Goal: Task Accomplishment & Management: Use online tool/utility

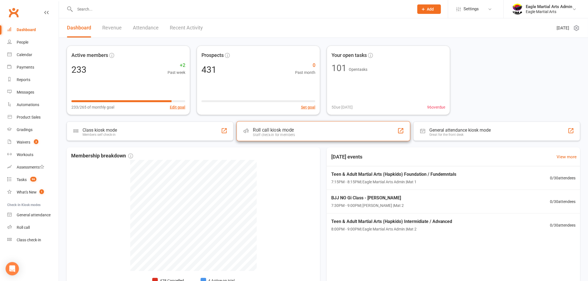
click at [261, 137] on div "Staff check-in for members" at bounding box center [274, 135] width 42 height 4
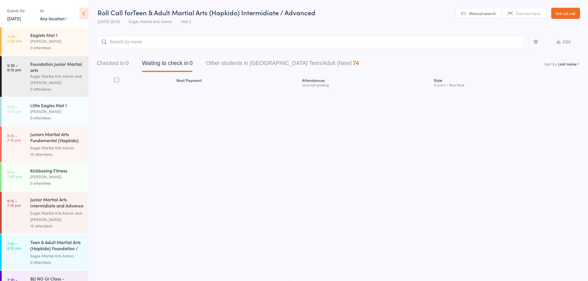
click at [123, 61] on button "Checked in 0" at bounding box center [113, 64] width 32 height 15
click at [131, 43] on input "search" at bounding box center [310, 42] width 427 height 13
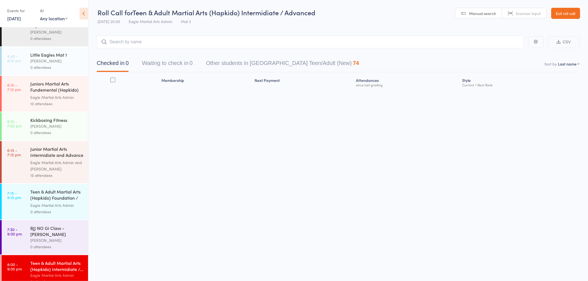
scroll to position [61, 0]
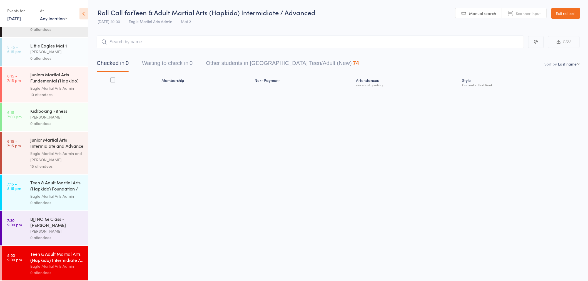
click at [48, 222] on div "BJJ NO Gi Class - [PERSON_NAME]" at bounding box center [56, 222] width 53 height 12
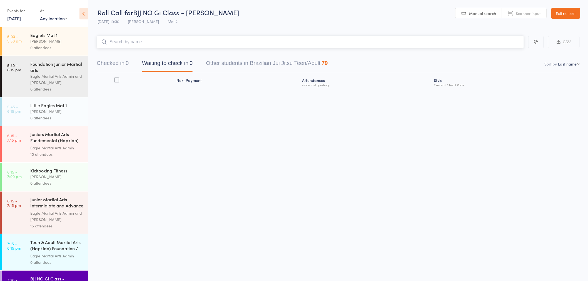
click at [115, 64] on button "Checked in 0" at bounding box center [113, 64] width 32 height 15
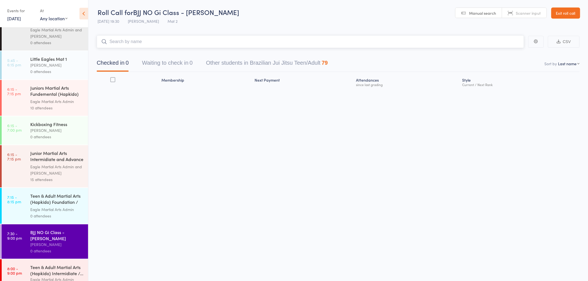
scroll to position [61, 0]
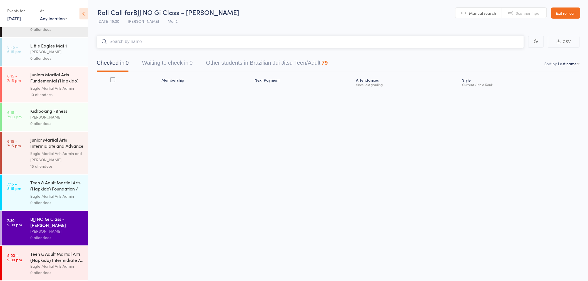
click at [151, 42] on input "search" at bounding box center [310, 41] width 427 height 13
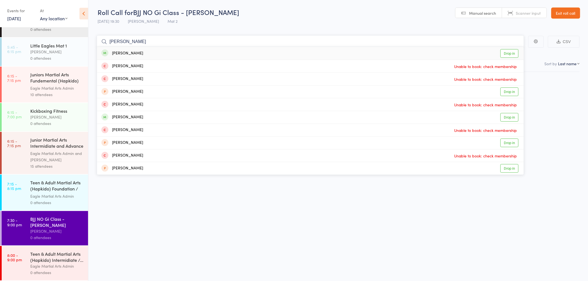
type input "chang"
click at [139, 51] on div "Chang-Z Choo Drop in" at bounding box center [310, 53] width 427 height 13
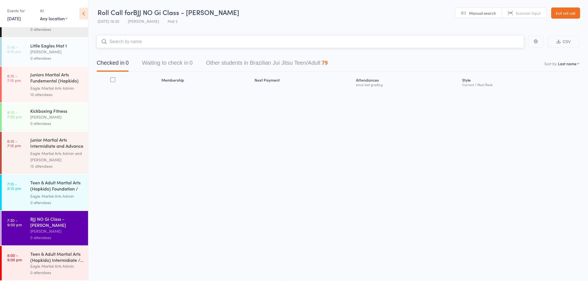
click at [148, 45] on input "search" at bounding box center [310, 41] width 427 height 13
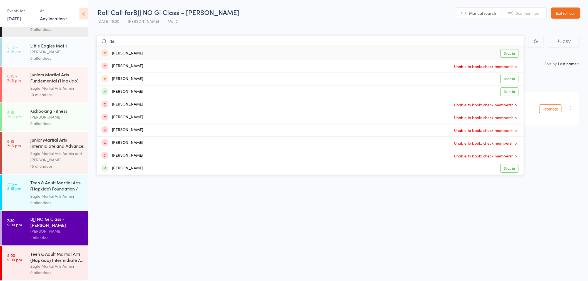
type input "d"
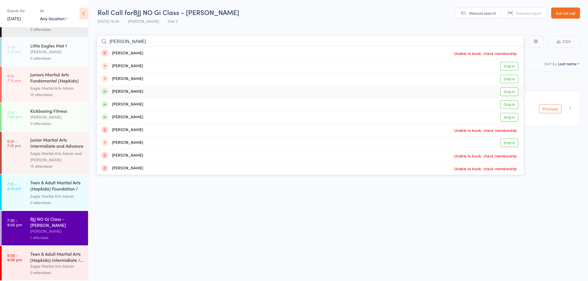
type input "alan"
drag, startPoint x: 139, startPoint y: 90, endPoint x: 139, endPoint y: 52, distance: 38.1
click at [140, 89] on div "Alan Tran Drop in" at bounding box center [310, 92] width 427 height 13
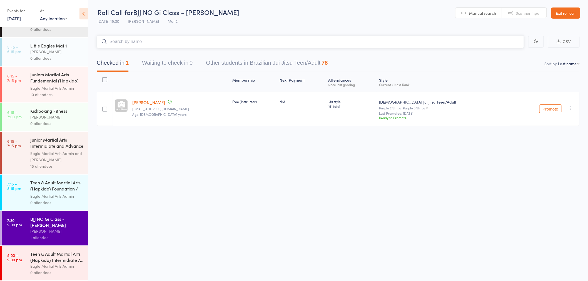
click at [137, 43] on input "search" at bounding box center [310, 41] width 427 height 13
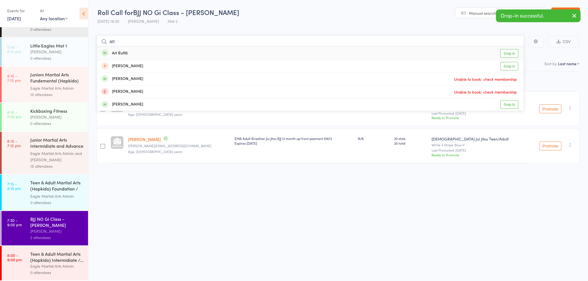
type input "art"
click at [138, 54] on div "Art Rufilli Drop in" at bounding box center [310, 53] width 427 height 13
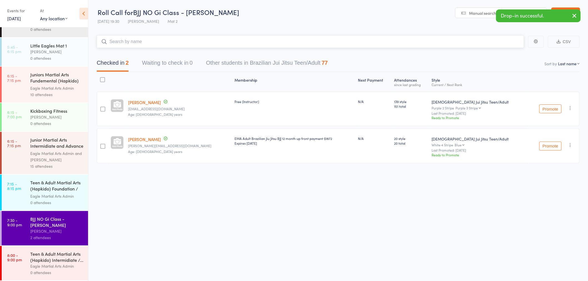
click at [138, 43] on input "search" at bounding box center [310, 41] width 427 height 13
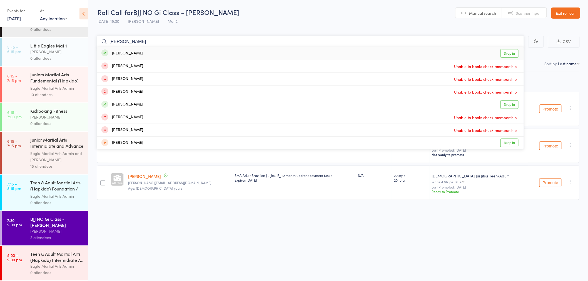
type input "isabel"
click at [148, 54] on div "Isabel Tan Drop in" at bounding box center [310, 53] width 427 height 13
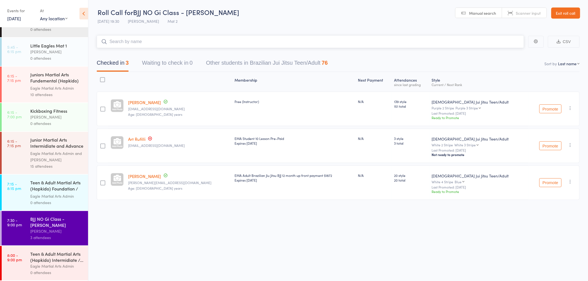
click at [155, 48] on input "search" at bounding box center [310, 41] width 427 height 13
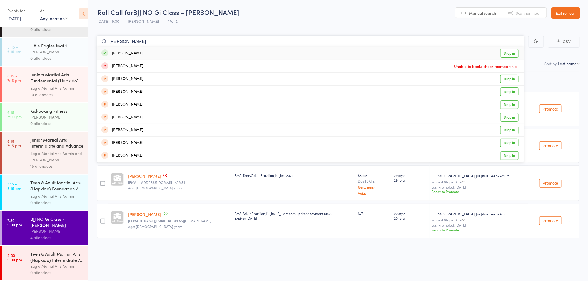
type input "rosa"
click at [168, 51] on div "Rosa Phan Drop in" at bounding box center [310, 53] width 427 height 13
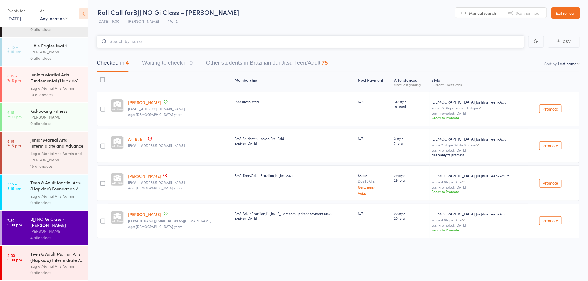
click at [171, 43] on input "search" at bounding box center [310, 41] width 427 height 13
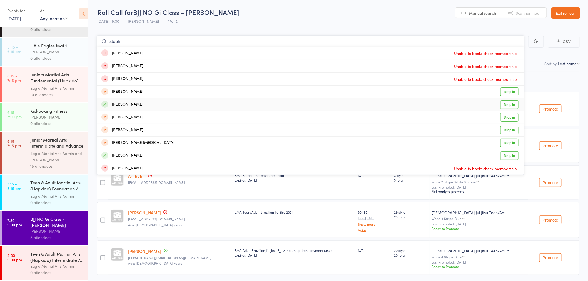
type input "steph"
click at [172, 104] on div "Stephanie Kaboukos Drop in" at bounding box center [310, 104] width 427 height 13
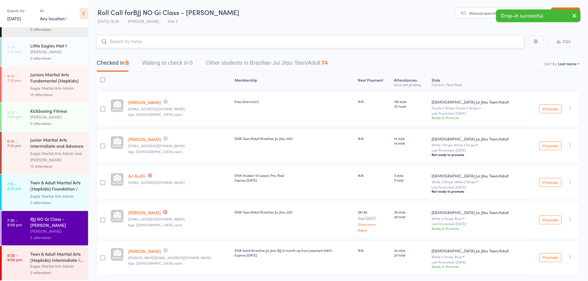
click at [166, 44] on input "search" at bounding box center [310, 41] width 427 height 13
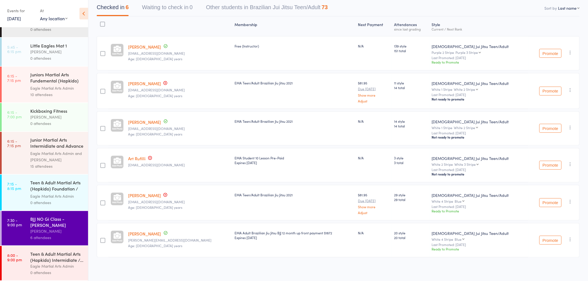
scroll to position [25, 0]
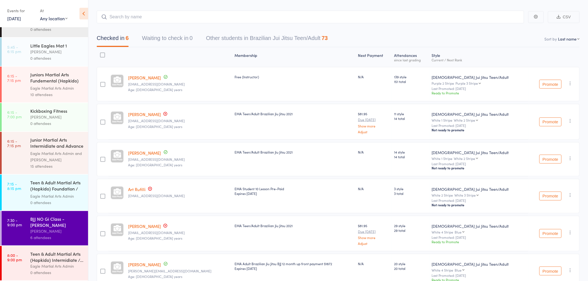
click at [368, 124] on link "Show more" at bounding box center [374, 126] width 32 height 4
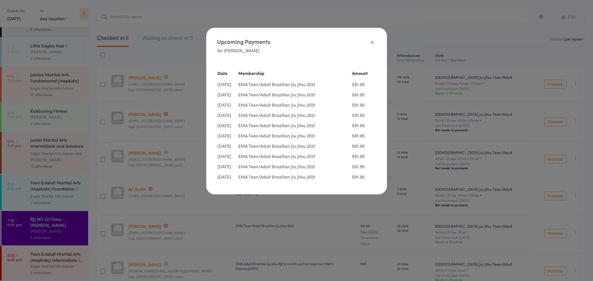
click at [373, 41] on icon "button" at bounding box center [372, 42] width 6 height 6
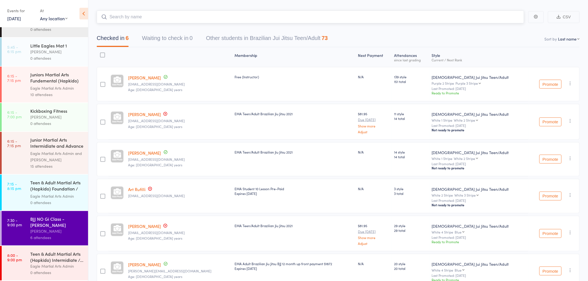
click at [142, 20] on input "search" at bounding box center [310, 17] width 427 height 13
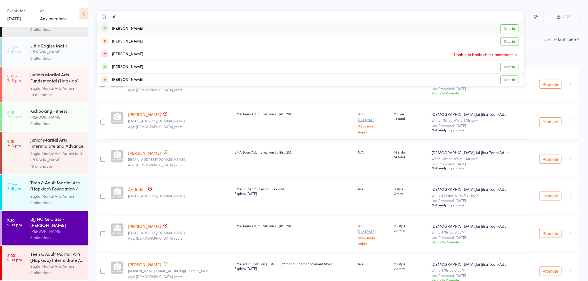
type input "katl"
click at [173, 28] on div "Katlo Magogodi Drop in" at bounding box center [310, 28] width 427 height 13
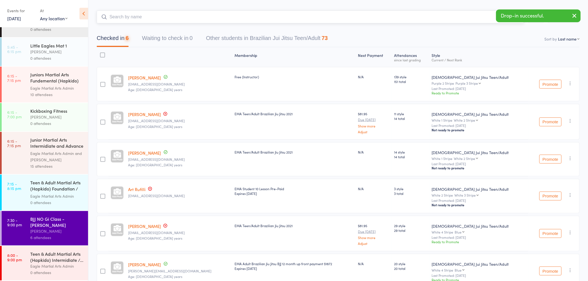
click at [168, 18] on input "search" at bounding box center [310, 17] width 427 height 13
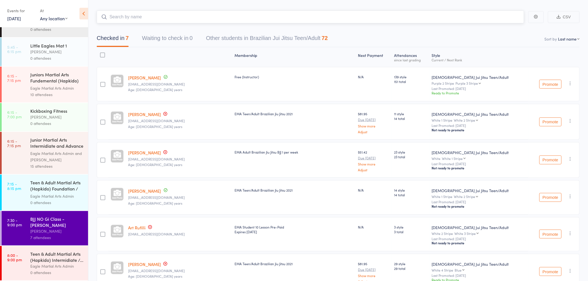
type input "]"
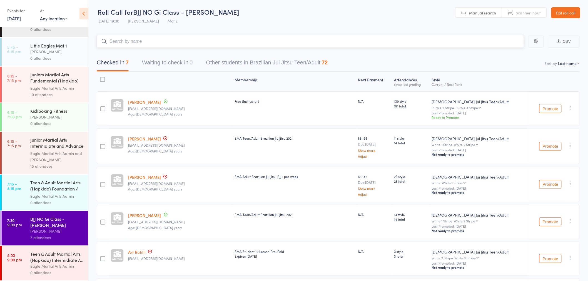
scroll to position [0, 0]
click at [126, 39] on input "search" at bounding box center [310, 42] width 427 height 13
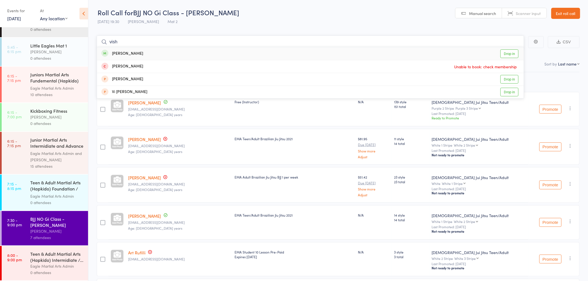
type input "vish"
click at [206, 54] on div "Vishnu Sankar Drop in" at bounding box center [310, 53] width 427 height 13
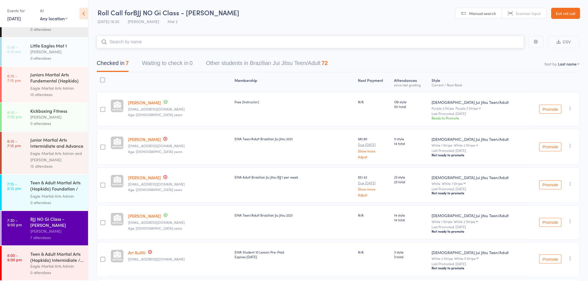
click at [205, 44] on input "search" at bounding box center [310, 42] width 427 height 13
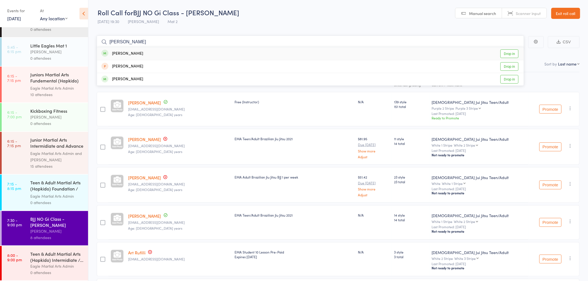
type input "kasey"
drag, startPoint x: 198, startPoint y: 54, endPoint x: 199, endPoint y: 51, distance: 3.3
click at [198, 54] on div "Kasey Shea Drop in" at bounding box center [310, 53] width 427 height 13
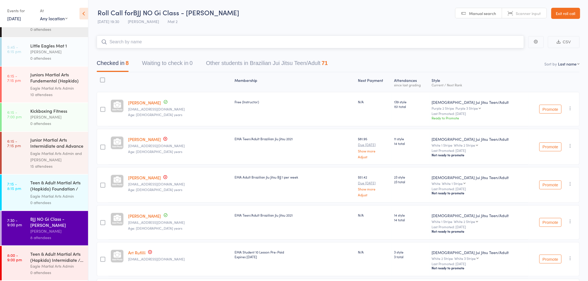
click at [205, 39] on input "search" at bounding box center [310, 42] width 427 height 13
click at [53, 122] on div "0 attendees" at bounding box center [56, 123] width 53 height 6
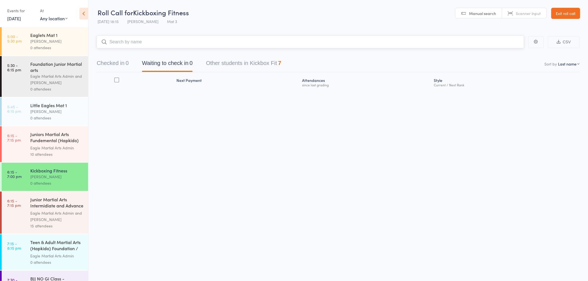
click at [120, 39] on input "search" at bounding box center [310, 42] width 427 height 13
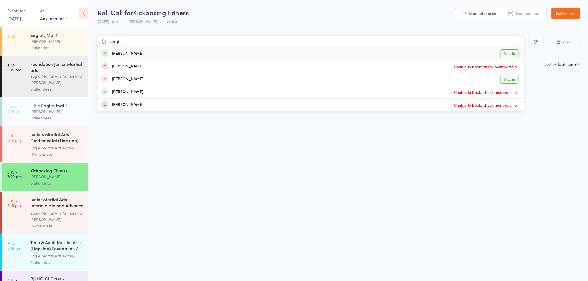
type input "sergi"
click at [159, 54] on div "Sergei Sevriukov Drop in" at bounding box center [310, 53] width 427 height 13
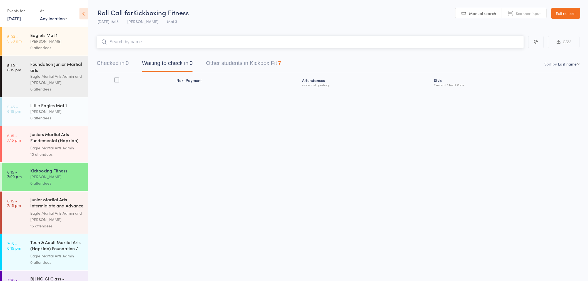
click at [167, 44] on input "search" at bounding box center [310, 42] width 427 height 13
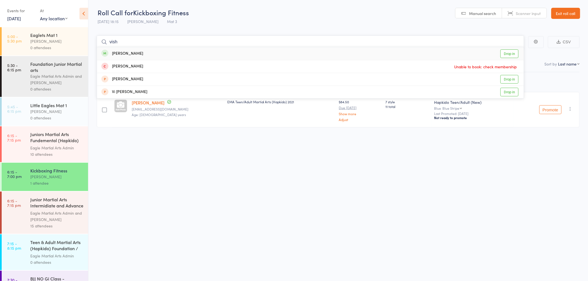
type input "vish"
click at [166, 54] on div "Vishnu Sankar Drop in" at bounding box center [310, 53] width 427 height 13
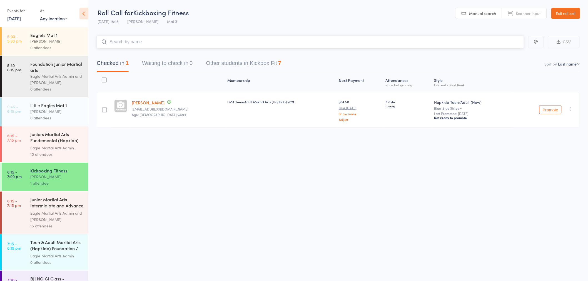
click at [167, 44] on input "search" at bounding box center [310, 42] width 427 height 13
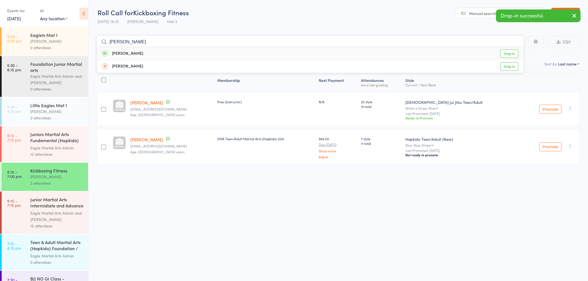
type input "vera"
drag, startPoint x: 170, startPoint y: 54, endPoint x: 178, endPoint y: 44, distance: 13.4
click at [172, 52] on div "Vera Huynh Drop in" at bounding box center [310, 53] width 427 height 13
click at [179, 43] on input "search" at bounding box center [310, 42] width 427 height 13
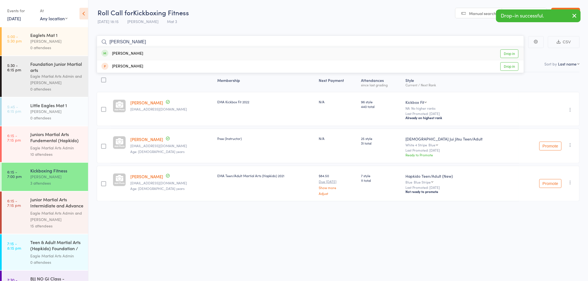
type input "luvina"
click at [163, 53] on div "Luvina Khurana Drop in" at bounding box center [310, 53] width 427 height 13
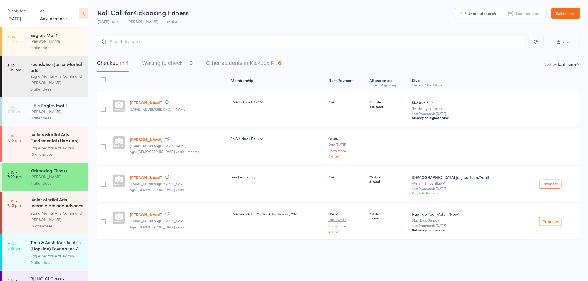
click at [576, 15] on link "Exit roll call" at bounding box center [565, 13] width 29 height 11
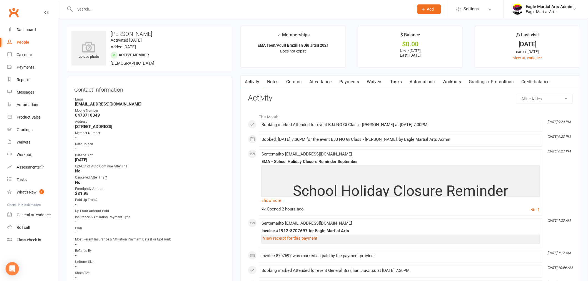
click at [352, 83] on link "Payments" at bounding box center [349, 82] width 28 height 13
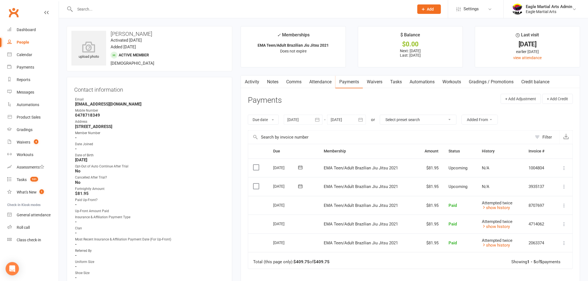
click at [96, 11] on input "text" at bounding box center [241, 9] width 337 height 8
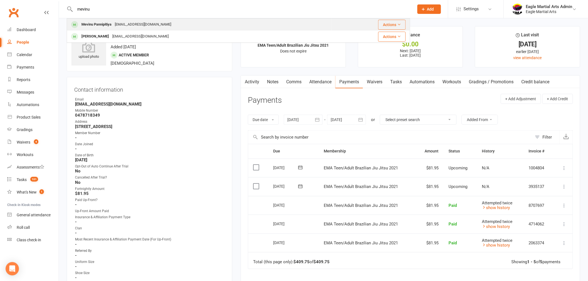
type input "mevinu"
click at [98, 21] on div "Mevinu Pannipitiya" at bounding box center [96, 25] width 33 height 8
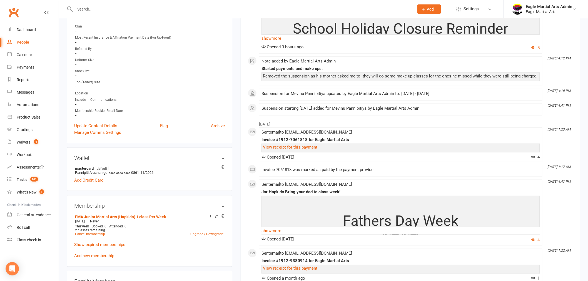
scroll to position [216, 0]
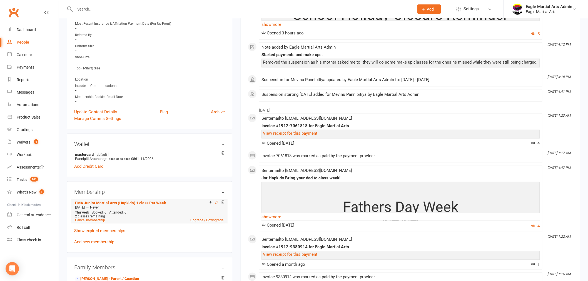
click at [217, 202] on icon at bounding box center [217, 203] width 4 height 4
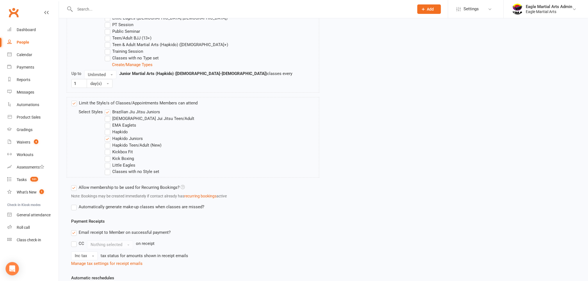
scroll to position [216, 0]
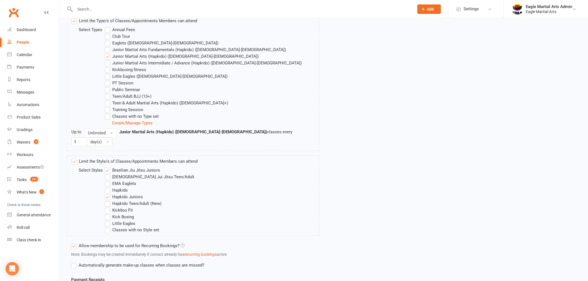
click at [110, 63] on label "Junior Martial Arts Intermidiate / Advance (Hapkido) (7yo-12yo)" at bounding box center [203, 63] width 197 height 7
click at [108, 60] on input "Junior Martial Arts Intermidiate / Advance (Hapkido) (7yo-12yo)" at bounding box center [107, 60] width 4 height 0
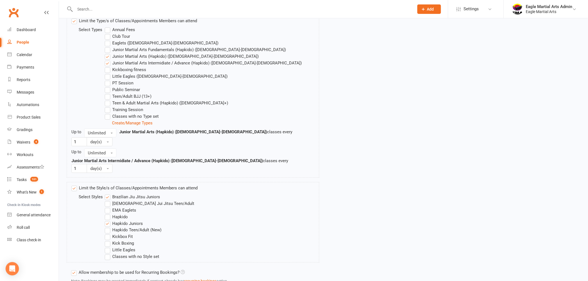
scroll to position [392, 0]
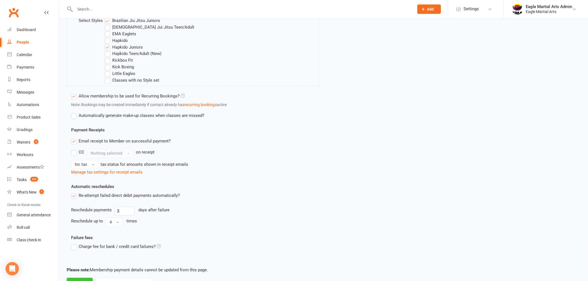
click at [87, 278] on button "Save" at bounding box center [80, 284] width 26 height 12
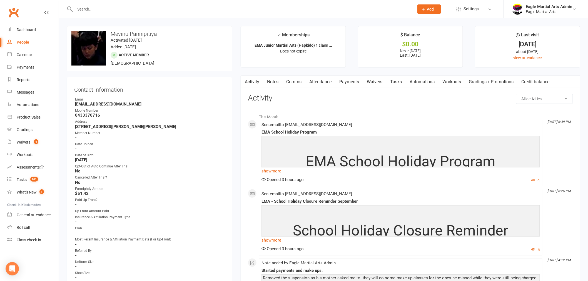
click at [85, 9] on input "text" at bounding box center [241, 9] width 337 height 8
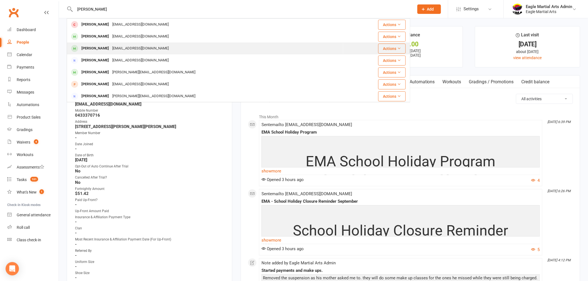
type input "chloe"
click at [106, 48] on div "[PERSON_NAME]" at bounding box center [95, 48] width 31 height 8
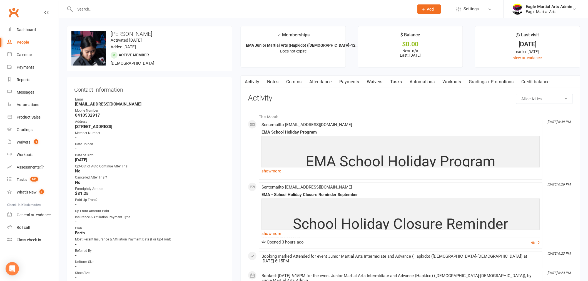
click at [126, 9] on input "text" at bounding box center [241, 9] width 337 height 8
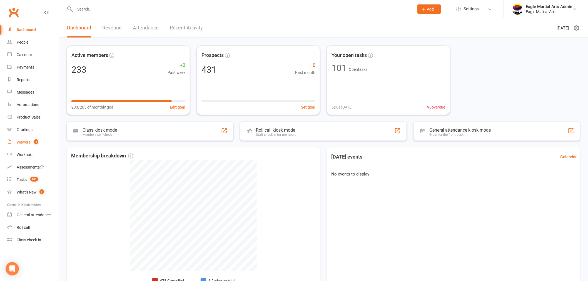
click at [19, 143] on div "Waivers" at bounding box center [24, 142] width 14 height 4
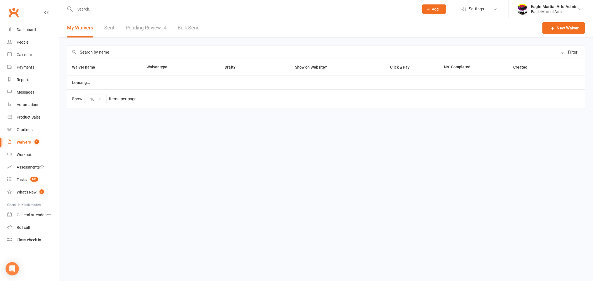
select select "100"
click at [148, 30] on link "Pending Review 4" at bounding box center [146, 27] width 41 height 19
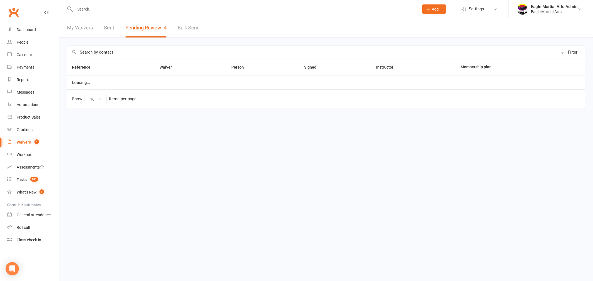
select select "25"
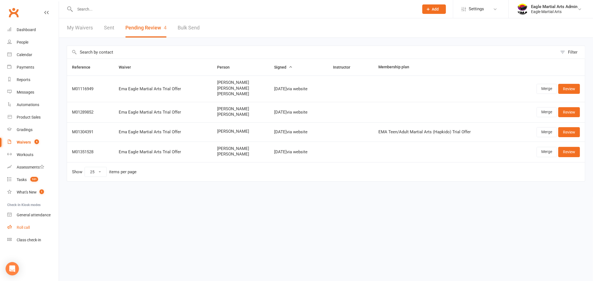
click at [24, 222] on link "Roll call" at bounding box center [32, 227] width 51 height 13
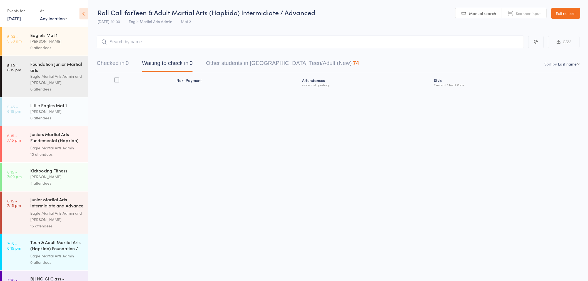
click at [44, 34] on div "Eaglets Mat 1" at bounding box center [56, 35] width 53 height 6
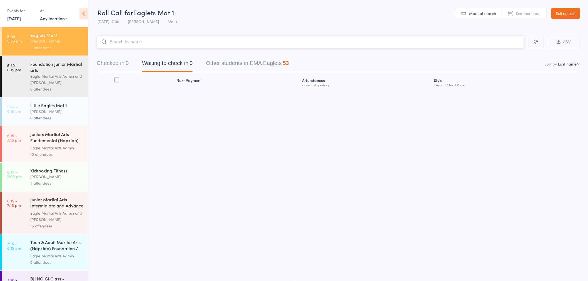
click at [164, 42] on input "search" at bounding box center [310, 42] width 427 height 13
click at [131, 40] on input "search" at bounding box center [310, 42] width 427 height 13
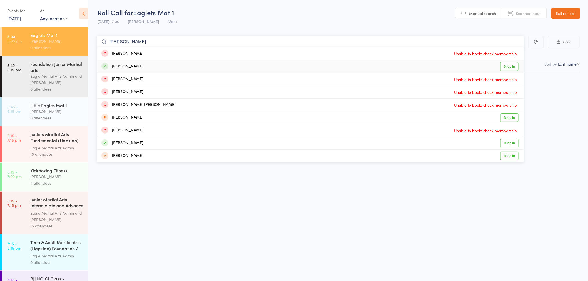
type input "[PERSON_NAME]"
click at [136, 65] on div "[PERSON_NAME]" at bounding box center [122, 66] width 42 height 6
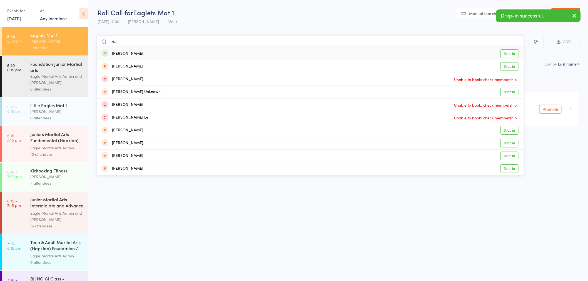
type input "leia"
click at [118, 56] on div "[PERSON_NAME]" at bounding box center [122, 54] width 42 height 6
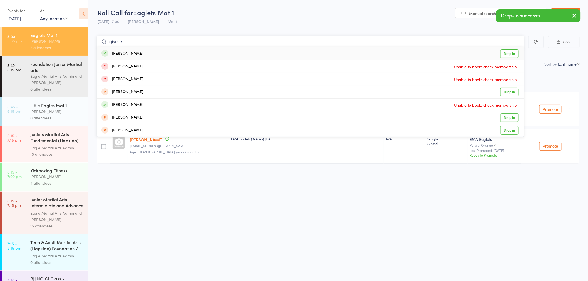
type input "giselle"
click at [122, 53] on div "[PERSON_NAME]" at bounding box center [122, 54] width 42 height 6
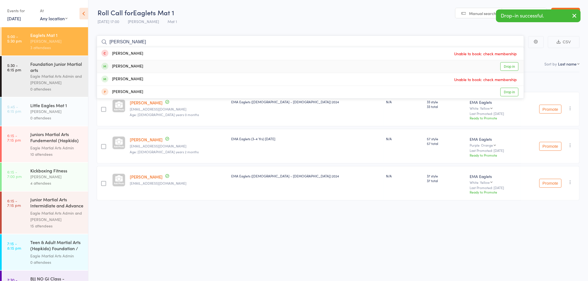
type input "[PERSON_NAME]"
click at [122, 63] on div "[PERSON_NAME]" at bounding box center [122, 66] width 42 height 6
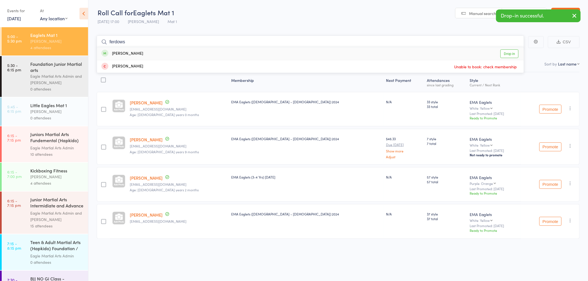
type input "ferdows"
click at [124, 55] on div "[PERSON_NAME]" at bounding box center [122, 54] width 42 height 6
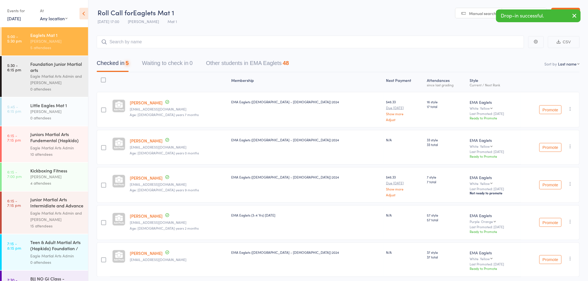
click at [43, 101] on div "Little Eagles Mat 1 Alex Tse 0 attendees" at bounding box center [59, 112] width 58 height 28
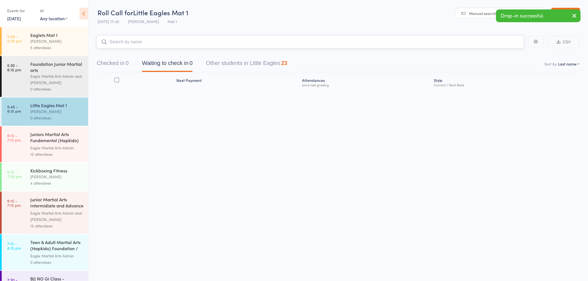
click at [150, 45] on input "search" at bounding box center [310, 42] width 427 height 13
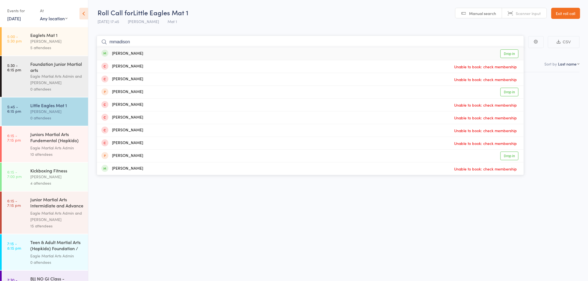
type input "mmadison"
click at [145, 51] on div "Madison Lee Drop in" at bounding box center [310, 53] width 427 height 13
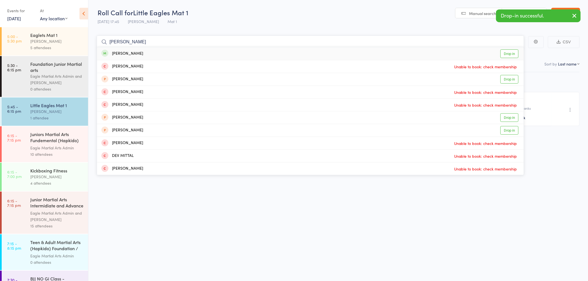
type input "mitchell"
click at [142, 54] on div "Mitchell Vuong Drop in" at bounding box center [310, 53] width 427 height 13
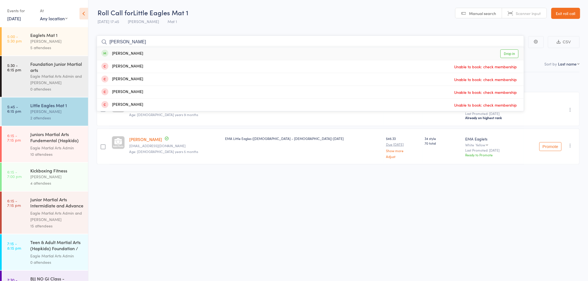
type input "selena"
click at [140, 52] on div "Selena Walters Drop in" at bounding box center [310, 53] width 427 height 13
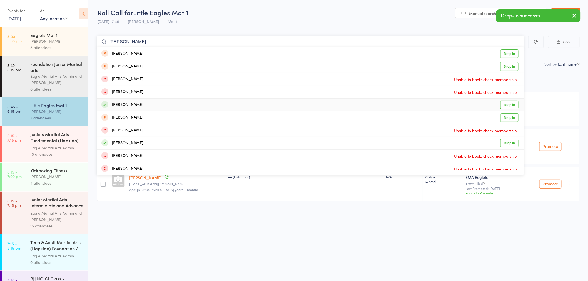
type input "simon"
click at [142, 104] on div "Simon Zhou Drop in" at bounding box center [310, 105] width 427 height 13
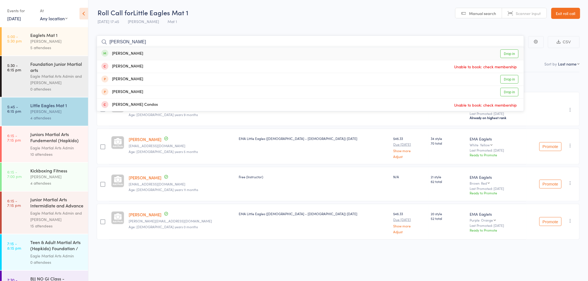
type input "connor"
click at [138, 52] on div "Connor Tran Drop in" at bounding box center [310, 53] width 427 height 13
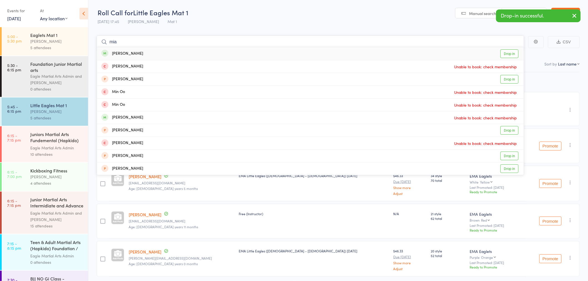
type input "mia"
click at [138, 52] on div "Mia Choo Drop in" at bounding box center [310, 53] width 427 height 13
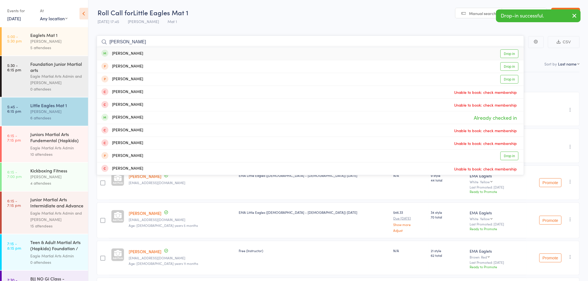
type input "simeon"
click at [138, 52] on div "Simeon Despic" at bounding box center [122, 54] width 42 height 6
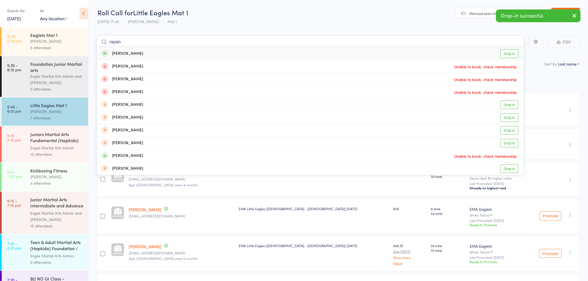
type input "rayan"
click at [138, 52] on div "Rayan Aljafari Drop in" at bounding box center [310, 53] width 427 height 13
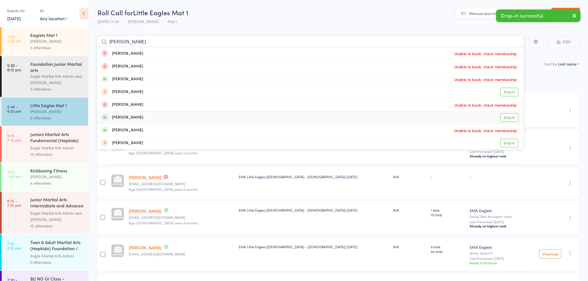
type input "jean"
click at [121, 116] on div "JeanPierre Mattsson Mauri" at bounding box center [122, 117] width 42 height 6
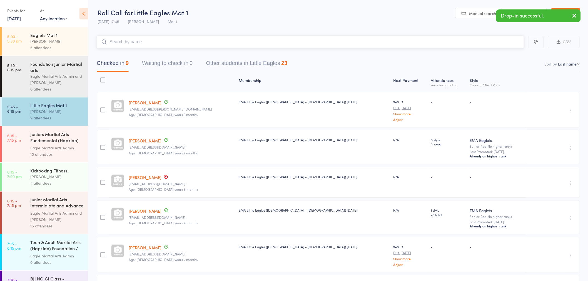
click at [129, 41] on input "search" at bounding box center [310, 42] width 427 height 13
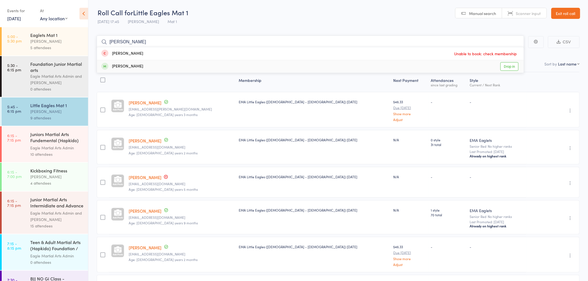
type input "hector"
click at [132, 65] on div "Hector Bosnic" at bounding box center [122, 66] width 42 height 6
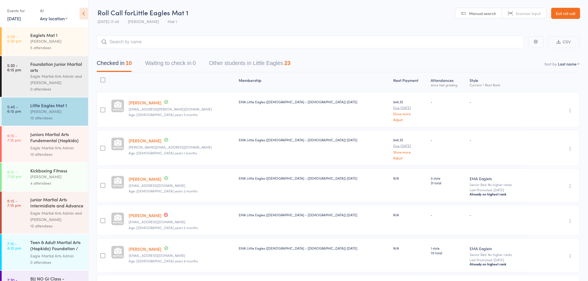
click at [45, 141] on div "Juniors Martial Arts Fundemental (Hapkido) Mat 2" at bounding box center [56, 138] width 53 height 14
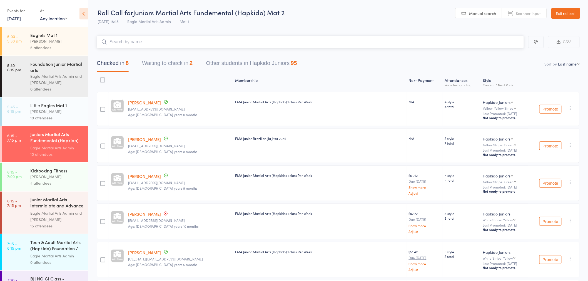
click at [178, 41] on input "search" at bounding box center [310, 42] width 427 height 13
type input "asahi"
click at [141, 52] on div "Asahi Chan Drop in" at bounding box center [310, 53] width 427 height 13
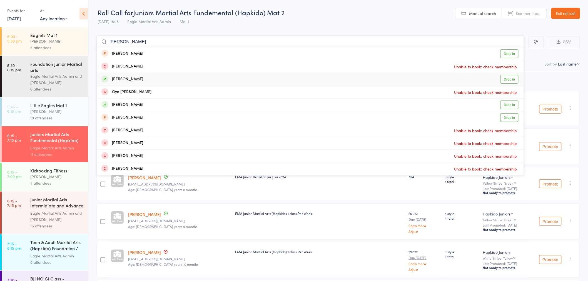
type input "olivia"
click at [144, 78] on div "Olivia Medhekar Drop in" at bounding box center [310, 79] width 427 height 13
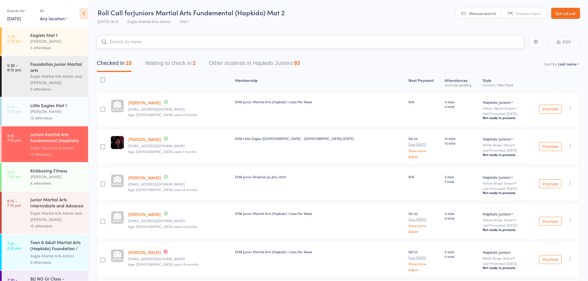
click at [124, 46] on input "search" at bounding box center [310, 42] width 427 height 13
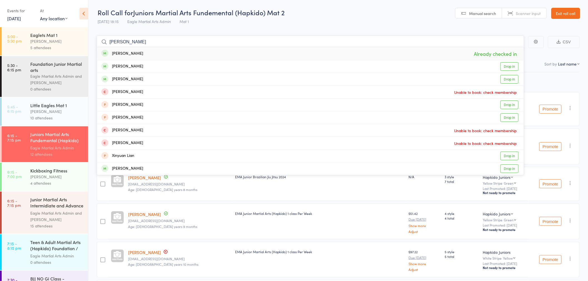
type input "liam"
click at [124, 52] on div "Liam Choo" at bounding box center [122, 54] width 42 height 6
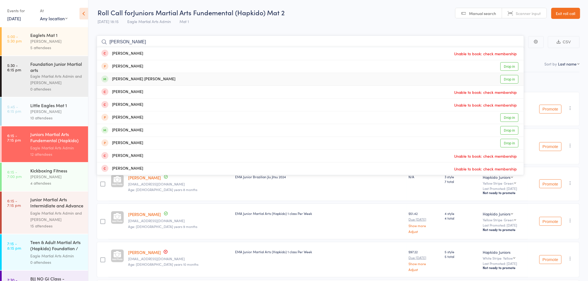
type input "ethan"
click at [127, 78] on div "Ethan Atal" at bounding box center [138, 79] width 74 height 6
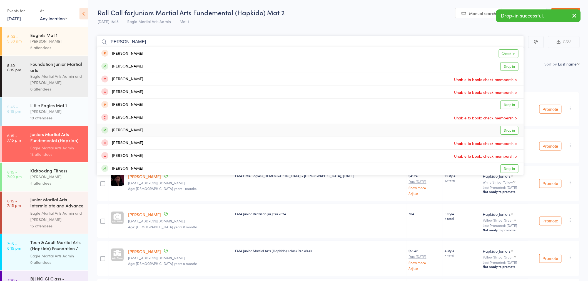
type input "daniel z"
click at [123, 131] on div "Daniel Zegrati" at bounding box center [122, 130] width 42 height 6
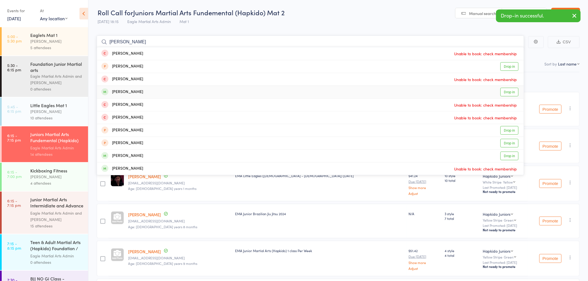
type input "dylan"
click at [126, 93] on div "Dylan Suyatno" at bounding box center [122, 92] width 42 height 6
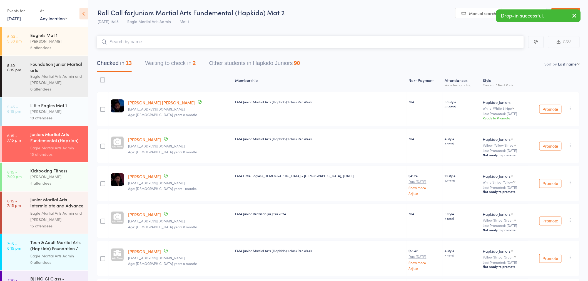
click at [124, 43] on input "search" at bounding box center [310, 42] width 427 height 13
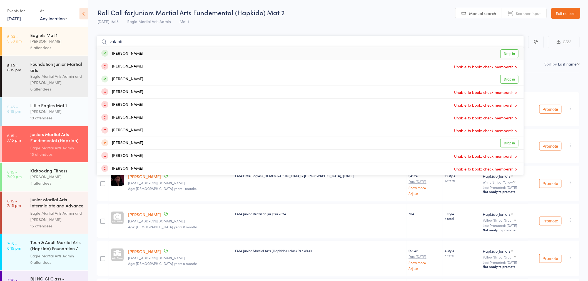
type input "valanti"
click at [129, 52] on div "Valanti Psirris" at bounding box center [122, 54] width 42 height 6
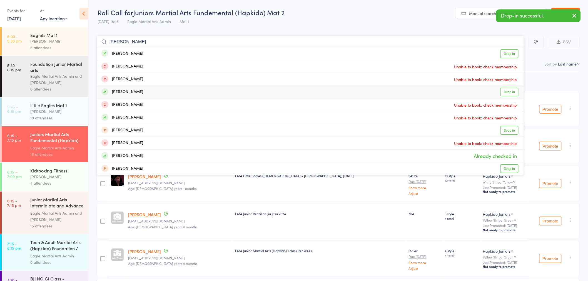
type input "alexander"
click at [131, 92] on div "Alexander Psirris" at bounding box center [122, 92] width 42 height 6
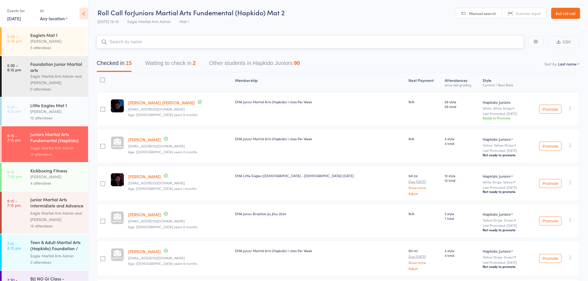
click at [209, 36] on input "search" at bounding box center [310, 42] width 427 height 13
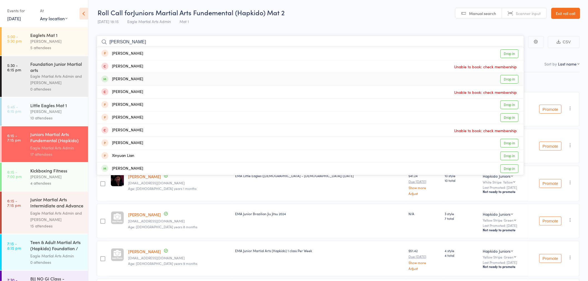
type input "julian"
click at [129, 78] on div "Julian Medhekar" at bounding box center [122, 79] width 42 height 6
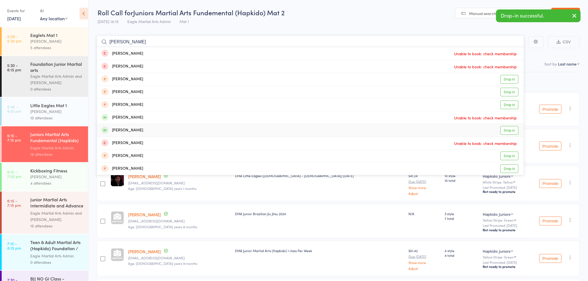
type input "ryan"
click at [130, 130] on div "Ryan Somarathna" at bounding box center [122, 130] width 42 height 6
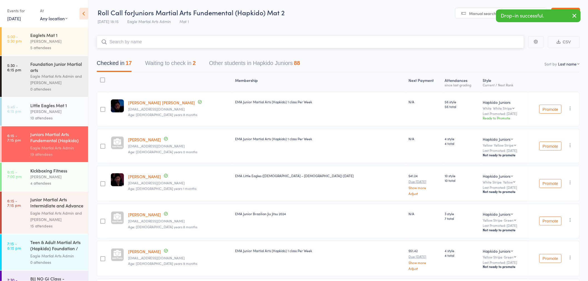
click at [206, 43] on input "search" at bounding box center [310, 42] width 427 height 13
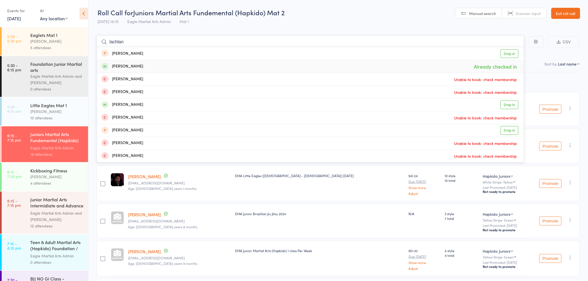
type input "lachlan"
click at [131, 66] on div "Lachlan Osborne" at bounding box center [122, 66] width 42 height 6
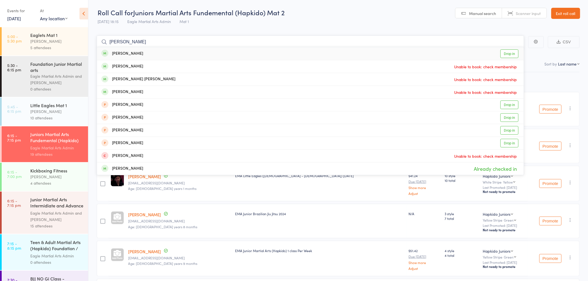
type input "charlie"
click at [136, 54] on div "Charlie Vanh Drop in" at bounding box center [310, 53] width 427 height 13
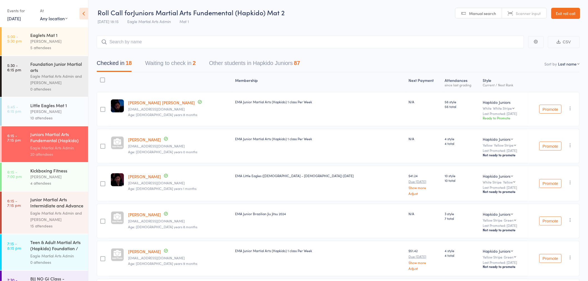
click at [46, 204] on div "Junior Martial Arts Intermidiate and Advance (Hap..." at bounding box center [56, 203] width 53 height 14
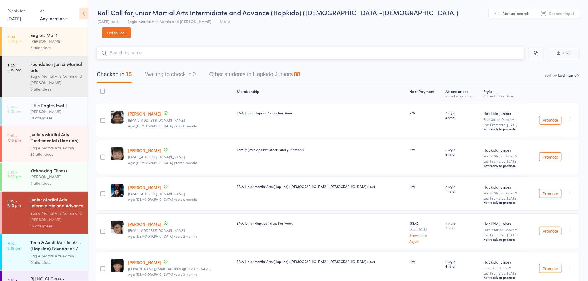
click at [186, 47] on input "search" at bounding box center [310, 53] width 427 height 13
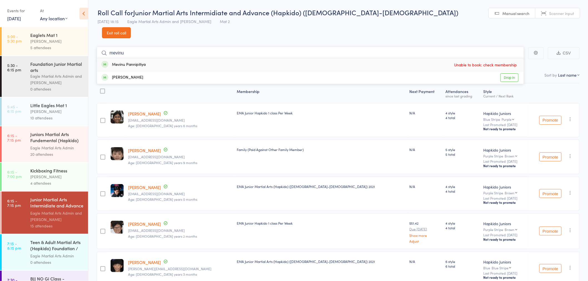
type input "mevinu"
click at [134, 62] on div "Mevinu Pannipitiya" at bounding box center [123, 65] width 44 height 6
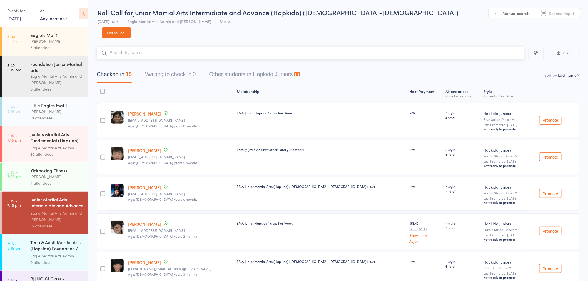
click at [150, 47] on input "search" at bounding box center [310, 53] width 427 height 13
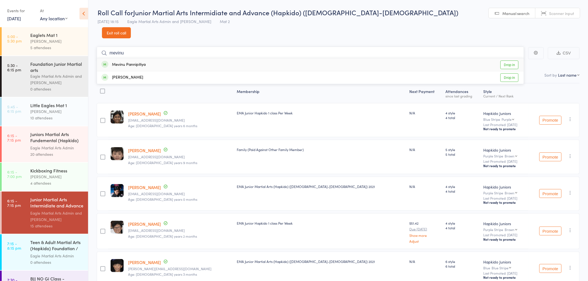
type input "mevinu"
click at [153, 58] on div "Mevinu Pannipitiya Drop in" at bounding box center [310, 64] width 427 height 13
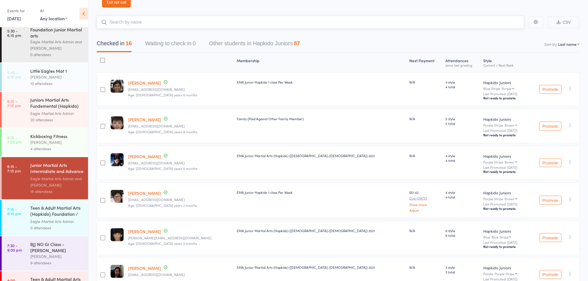
scroll to position [61, 0]
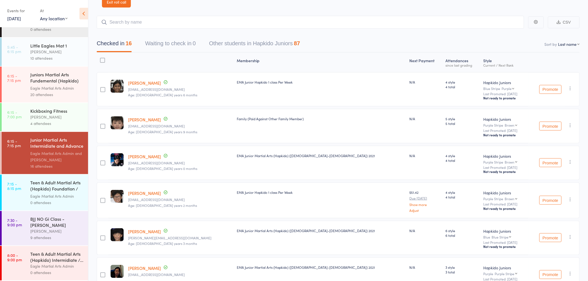
click at [54, 193] on div "Eagle Martial Arts Admin" at bounding box center [56, 196] width 53 height 6
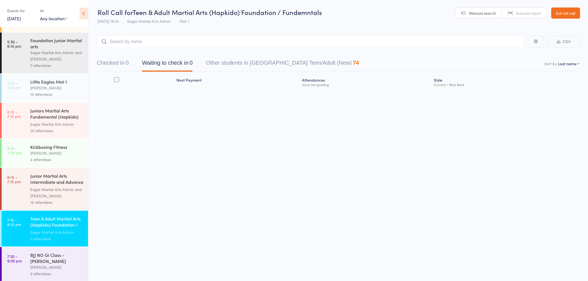
scroll to position [61, 0]
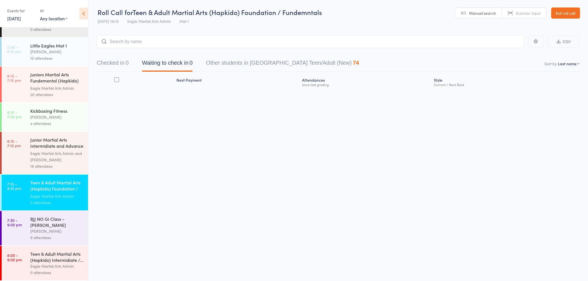
click at [51, 195] on div "Eagle Martial Arts Admin" at bounding box center [56, 196] width 53 height 6
click at [168, 38] on input "search" at bounding box center [310, 41] width 427 height 13
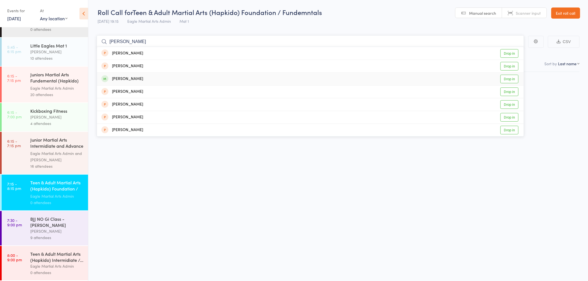
type input "greg"
click at [145, 76] on div "Greg Walters Drop in" at bounding box center [310, 79] width 427 height 13
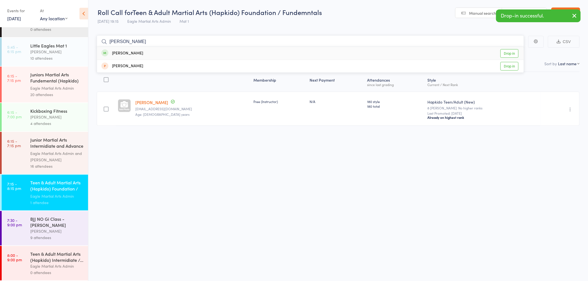
type input "scott"
click at [145, 53] on div "Scott Walters Drop in" at bounding box center [310, 53] width 427 height 13
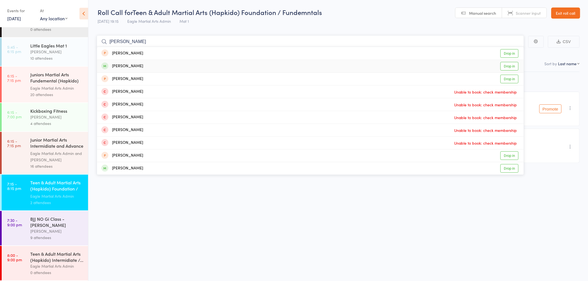
type input "daniel"
click at [141, 63] on div "Daniel Lee Drop in" at bounding box center [310, 66] width 427 height 13
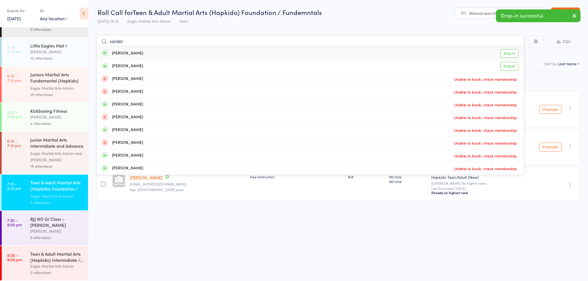
type input "xander"
click at [132, 53] on div "Xander Soh" at bounding box center [122, 53] width 42 height 6
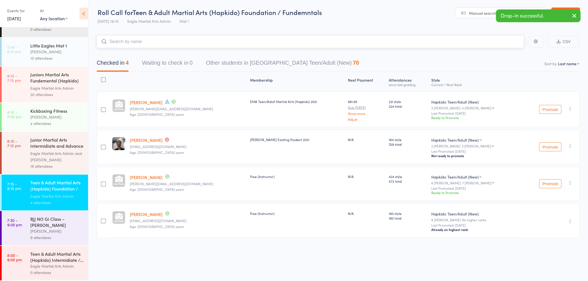
click at [132, 41] on input "search" at bounding box center [310, 41] width 427 height 13
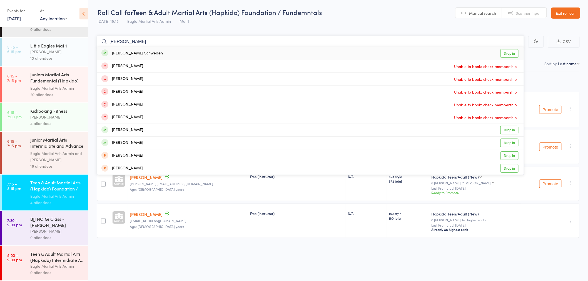
type input "nick"
click at [133, 54] on div "Nick Schweden" at bounding box center [131, 53] width 61 height 6
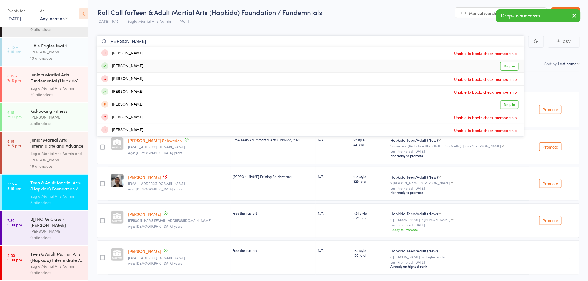
type input "evelyn"
click at [129, 64] on div "Evelyn Kee" at bounding box center [122, 66] width 42 height 6
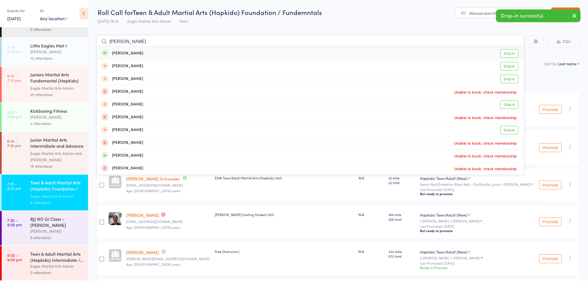
type input "sally"
click at [127, 53] on div "Sally Su Drop in" at bounding box center [310, 53] width 427 height 13
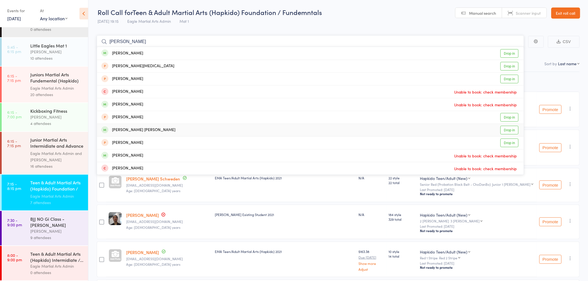
type input "sarah"
click at [127, 129] on div "Sarah Chiat Sien Wee" at bounding box center [138, 130] width 74 height 6
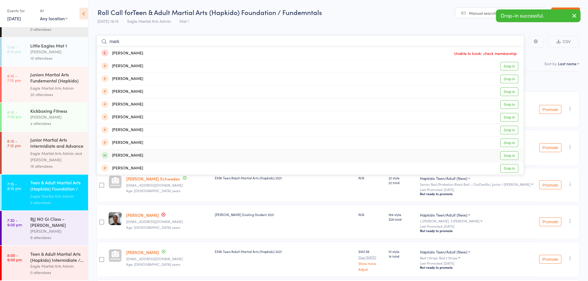
type input "mark"
click at [121, 157] on div "Mark Bozinovic" at bounding box center [122, 156] width 42 height 6
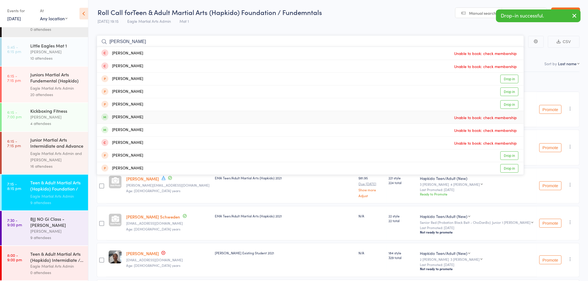
type input "ryan"
click at [142, 116] on div "Ryan Obeysekera" at bounding box center [122, 117] width 42 height 6
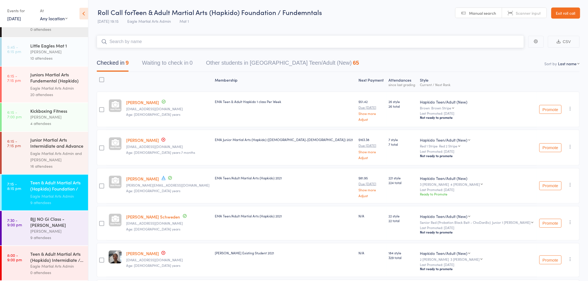
click at [129, 42] on input "search" at bounding box center [310, 41] width 427 height 13
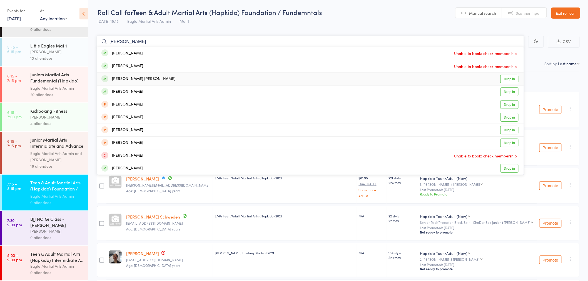
type input "charlie"
click at [135, 77] on div "Charlie Paige Cruz" at bounding box center [138, 79] width 74 height 6
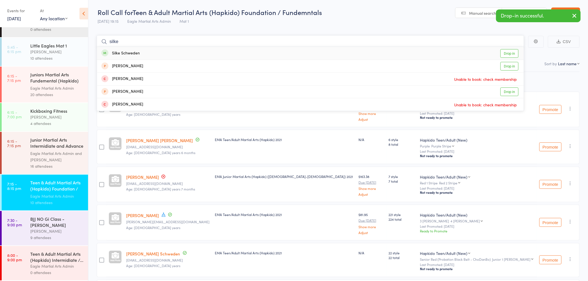
type input "silke"
click at [121, 53] on div "Silke Schweden" at bounding box center [120, 53] width 38 height 6
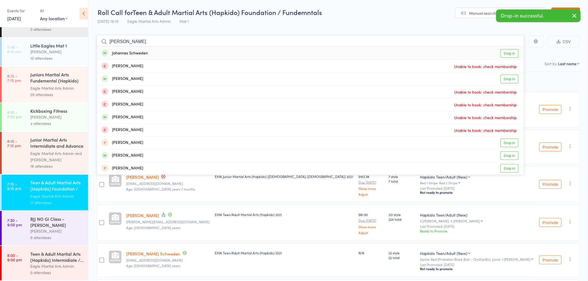
type input "johannes"
click at [128, 51] on div "Johannes Schweden" at bounding box center [124, 53] width 46 height 6
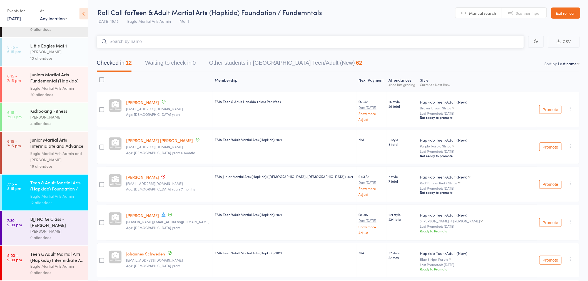
click at [143, 39] on input "search" at bounding box center [310, 41] width 427 height 13
click at [143, 42] on input "search" at bounding box center [310, 41] width 427 height 13
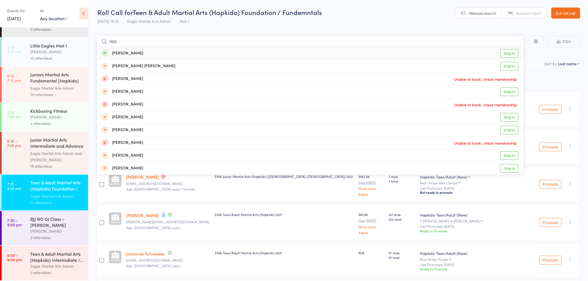
type input "rico"
click at [139, 54] on div "Rico Lin Drop in" at bounding box center [310, 53] width 427 height 13
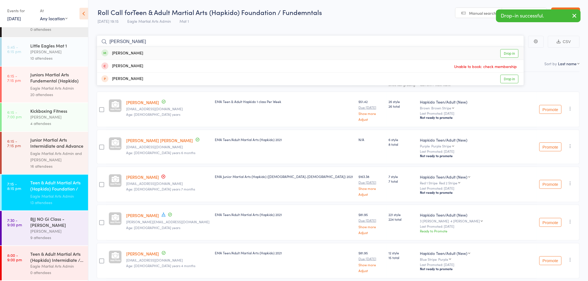
type input "sergei"
click at [140, 52] on div "Sergei Sevriukov" at bounding box center [122, 53] width 42 height 6
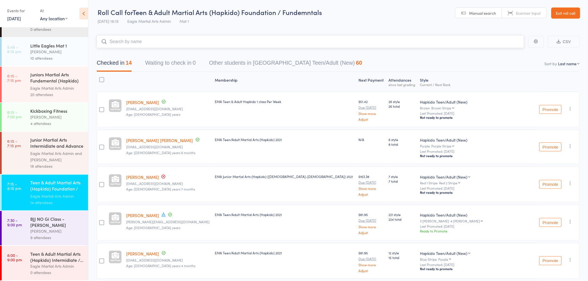
click at [138, 43] on input "search" at bounding box center [310, 41] width 427 height 13
type input "s"
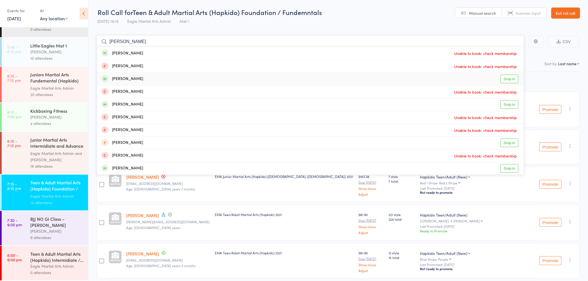
type input "john"
click at [143, 78] on div "John Osborne Drop in" at bounding box center [310, 79] width 427 height 13
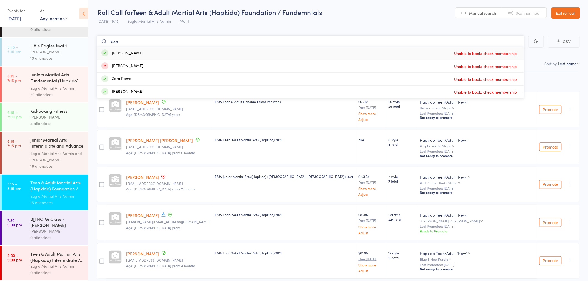
type input "reza"
click at [129, 54] on div "Reza Zakeri" at bounding box center [122, 53] width 42 height 6
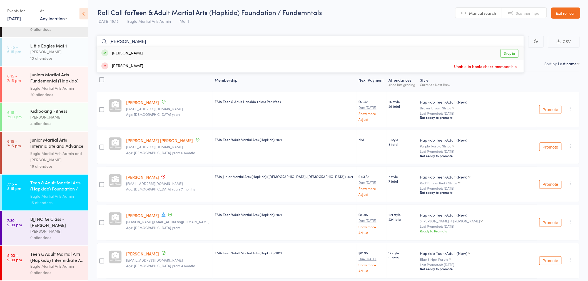
type input "dirk"
click at [129, 54] on div "Dirk Scharenguivel" at bounding box center [122, 53] width 42 height 6
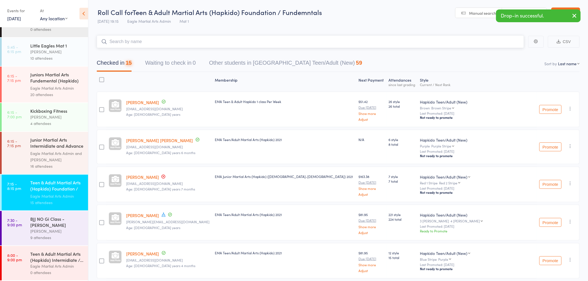
scroll to position [31, 0]
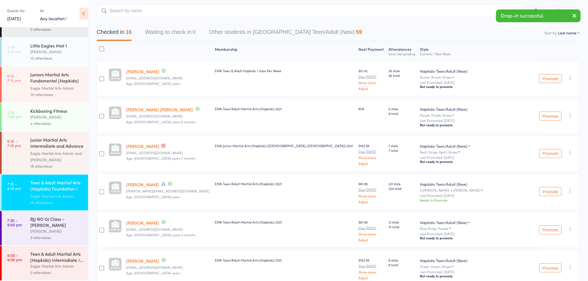
click at [40, 253] on div "Teen & Adult Martial Arts (Hapkido) Intermidiate /..." at bounding box center [56, 257] width 53 height 12
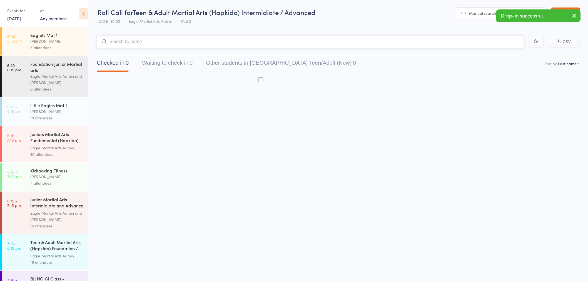
scroll to position [0, 0]
click at [128, 41] on input "search" at bounding box center [310, 41] width 427 height 13
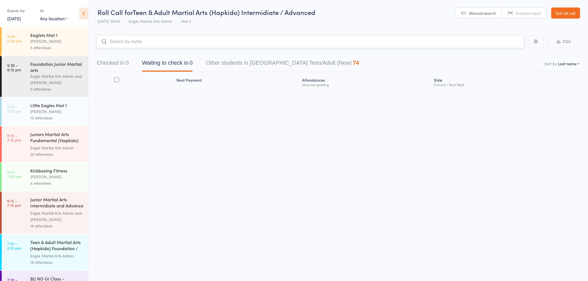
scroll to position [61, 0]
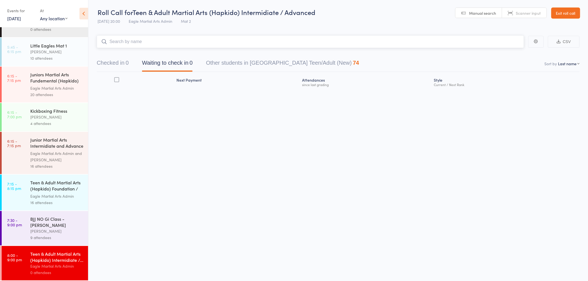
click at [131, 41] on input "search" at bounding box center [310, 41] width 427 height 13
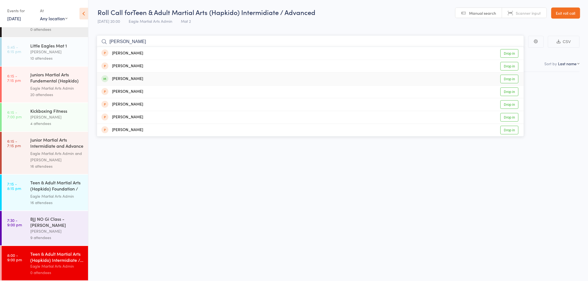
type input "greg"
click at [129, 78] on div "Greg Walters" at bounding box center [122, 79] width 42 height 6
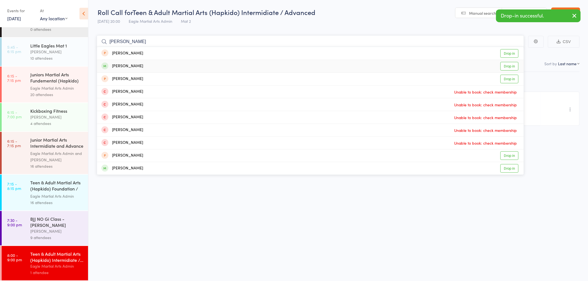
type input "daniel"
click at [137, 62] on div "Daniel Lee Drop in" at bounding box center [310, 66] width 427 height 13
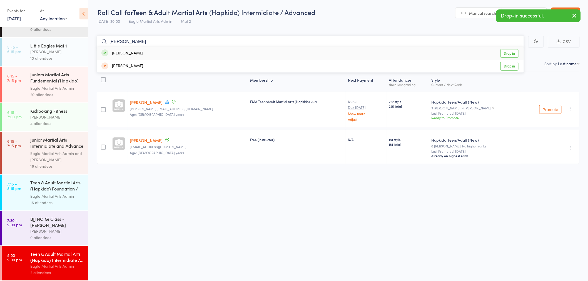
type input "scott"
click at [128, 54] on div "Scott Walters" at bounding box center [122, 53] width 42 height 6
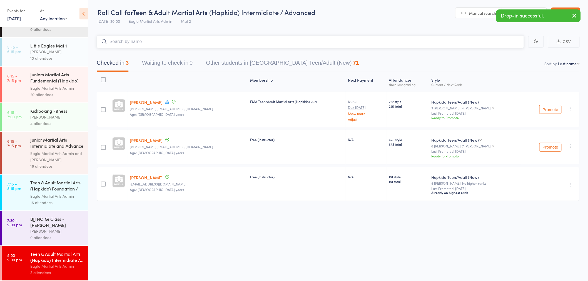
click at [131, 42] on input "search" at bounding box center [310, 41] width 427 height 13
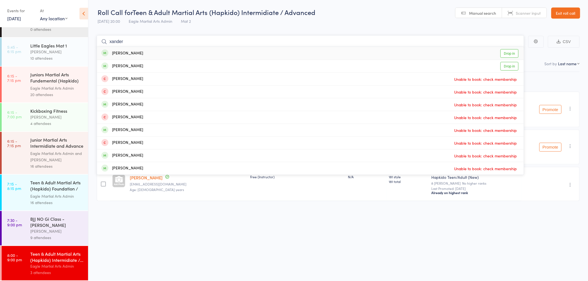
type input "xander"
click at [136, 51] on div "Xander Soh Drop in" at bounding box center [310, 53] width 427 height 13
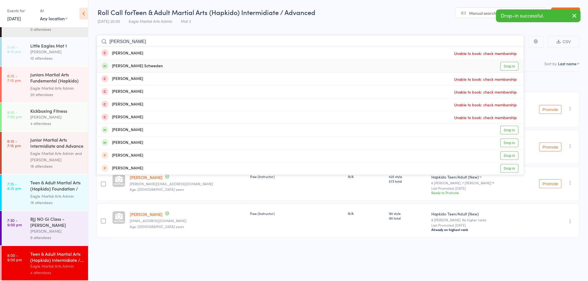
type input "nick"
click at [140, 63] on div "Nick Schweden Drop in" at bounding box center [310, 66] width 427 height 13
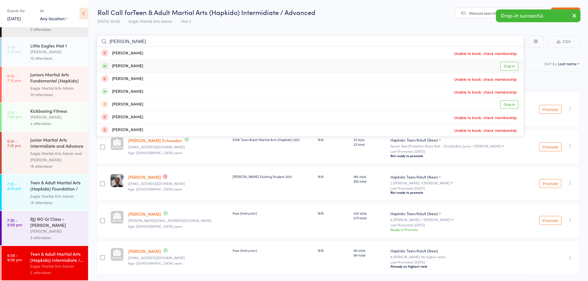
type input "evelyn"
click at [138, 63] on div "Evelyn Kee Drop in" at bounding box center [310, 66] width 427 height 13
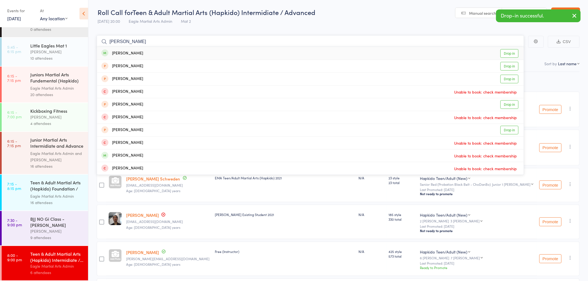
type input "sally"
click at [119, 52] on div "Sally Su" at bounding box center [122, 53] width 42 height 6
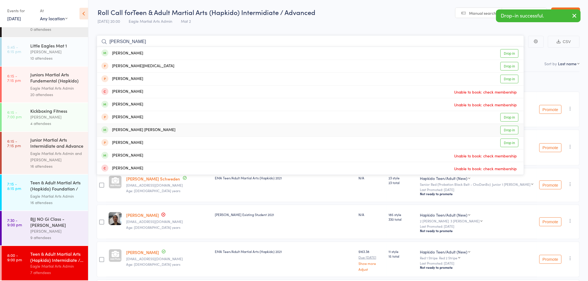
type input "sarah"
click at [137, 131] on div "Sarah Chiat Sien Wee" at bounding box center [138, 130] width 74 height 6
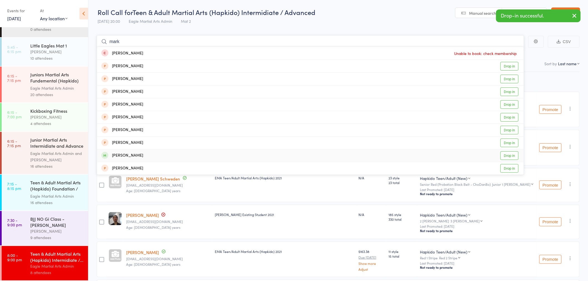
type input "mark"
drag, startPoint x: 132, startPoint y: 152, endPoint x: 134, endPoint y: 150, distance: 3.0
click at [133, 150] on div "Mark Bozinovic Drop in" at bounding box center [310, 156] width 427 height 13
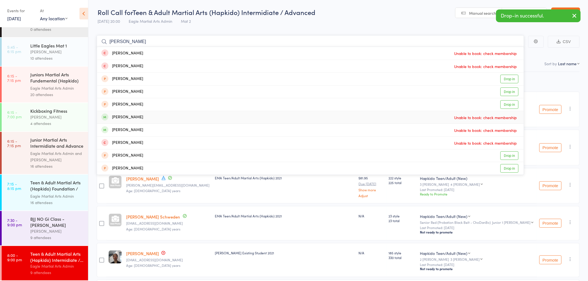
type input "ryan"
click at [126, 119] on div "Ryan Obeysekera" at bounding box center [122, 117] width 42 height 6
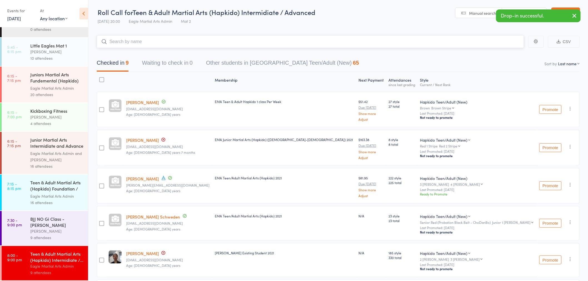
click at [127, 42] on input "search" at bounding box center [310, 41] width 427 height 13
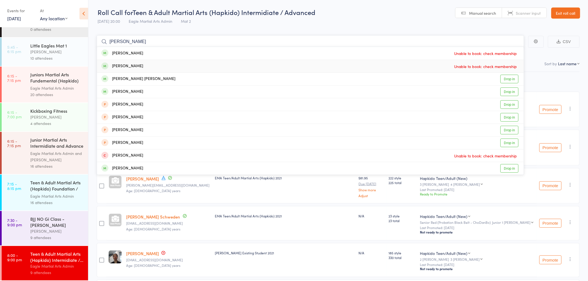
type input "charlie"
click at [136, 81] on div "Charlie Paige Cruz" at bounding box center [138, 79] width 74 height 6
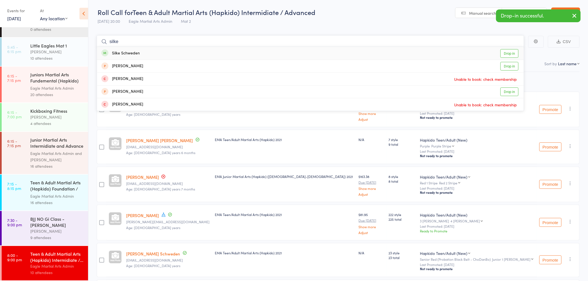
type input "silke"
click at [121, 51] on div "Silke Schweden" at bounding box center [120, 53] width 38 height 6
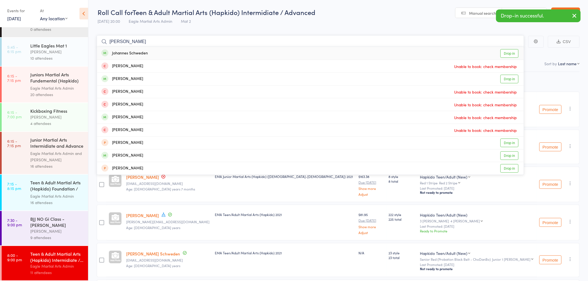
type input "johannes"
click at [121, 51] on div "Johannes Schweden" at bounding box center [124, 53] width 46 height 6
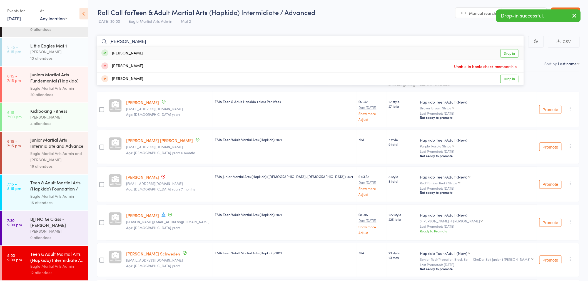
type input "sergei"
click at [125, 53] on div "Sergei Sevriukov" at bounding box center [122, 53] width 42 height 6
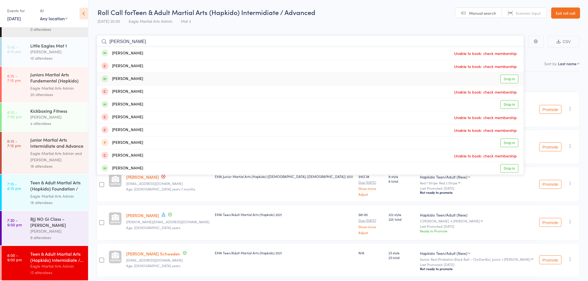
type input "john"
click at [127, 79] on div "John Osborne" at bounding box center [122, 79] width 42 height 6
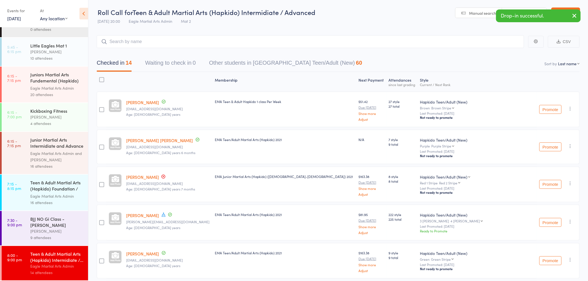
click at [573, 13] on icon "button" at bounding box center [574, 15] width 7 height 7
click at [571, 12] on link "Exit roll call" at bounding box center [565, 13] width 29 height 11
